Goal: Information Seeking & Learning: Check status

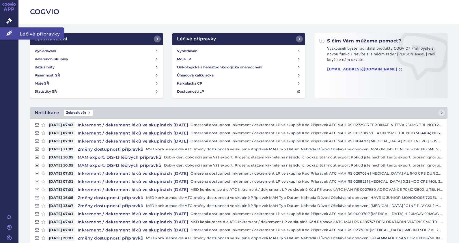
click at [12, 33] on icon at bounding box center [9, 33] width 6 height 6
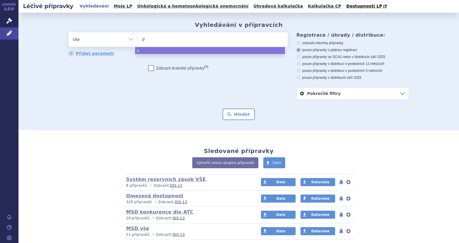
type input "pr"
type input "pre"
type input "prevy"
type input "prevymis"
select select "prevymis"
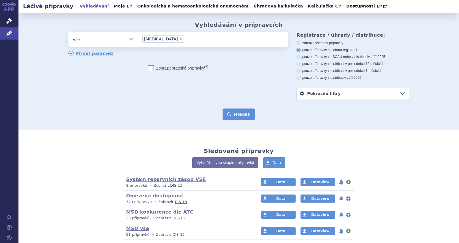
click at [244, 118] on button "Hledat" at bounding box center [239, 115] width 33 height 12
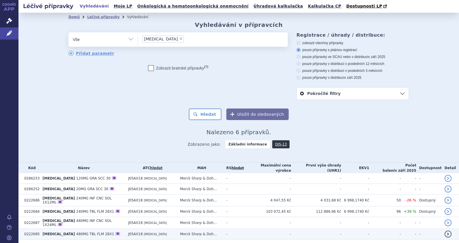
scroll to position [15, 0]
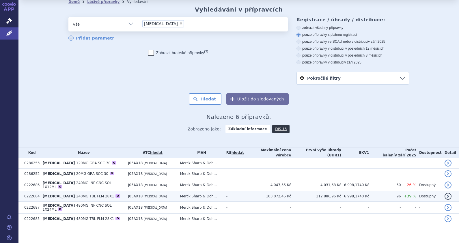
click at [87, 194] on span "240MG TBL FLM 28X1" at bounding box center [95, 196] width 38 height 4
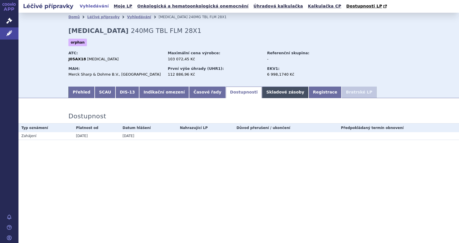
click at [266, 97] on link "Skladové zásoby" at bounding box center [285, 93] width 46 height 12
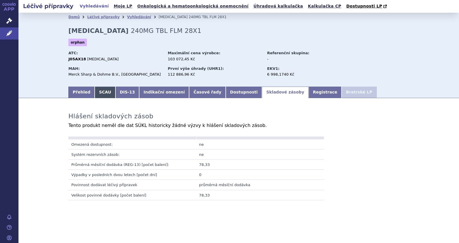
click at [95, 94] on link "SCAU" at bounding box center [105, 93] width 21 height 12
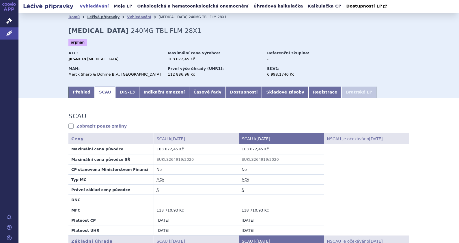
click at [93, 16] on link "Léčivé přípravky" at bounding box center [103, 17] width 32 height 4
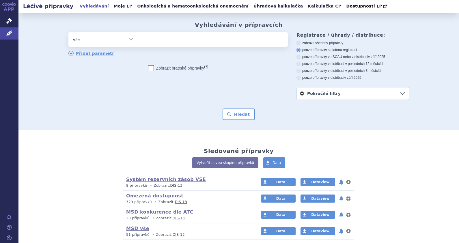
type input "q"
type input "vq"
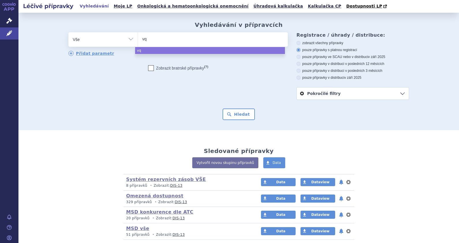
type input "vqa"
type input "vq"
type input "v"
type input "vq"
type input "v"
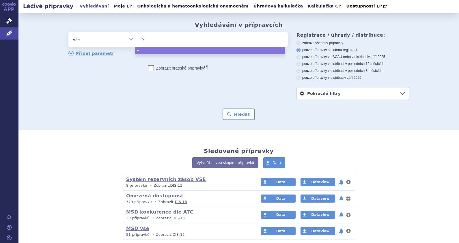
type input "va"
type input "vaqt"
type input "vaqta"
select select "vaqta"
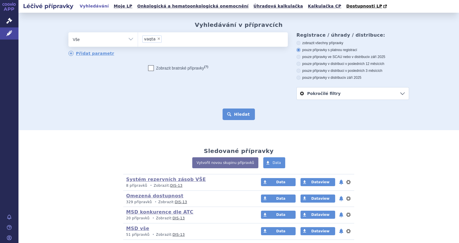
click at [242, 114] on button "Hledat" at bounding box center [239, 115] width 33 height 12
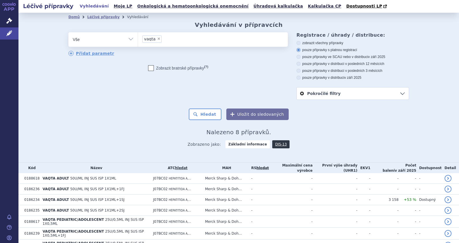
scroll to position [37, 0]
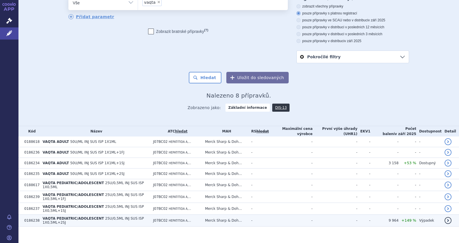
click at [76, 216] on span "VAQTA PEDIATRIC/ADOLESCENT" at bounding box center [72, 218] width 61 height 4
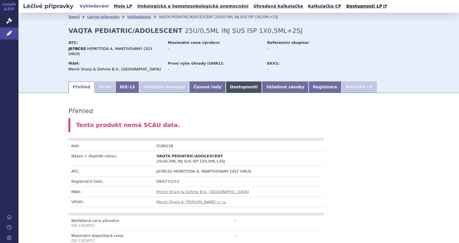
click at [229, 82] on link "Dostupnosti" at bounding box center [244, 87] width 36 height 12
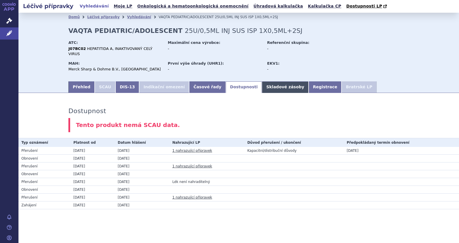
click at [262, 82] on link "Skladové zásoby" at bounding box center [285, 87] width 46 height 12
